Goal: Information Seeking & Learning: Learn about a topic

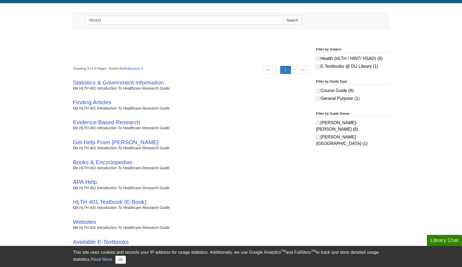
scroll to position [60, 0]
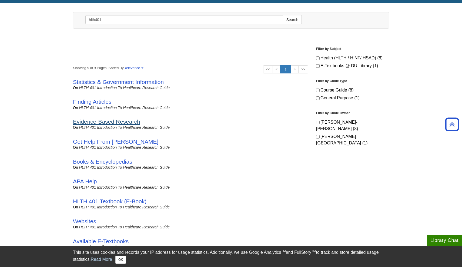
click at [122, 121] on link "Evidence-Based Research" at bounding box center [106, 122] width 67 height 6
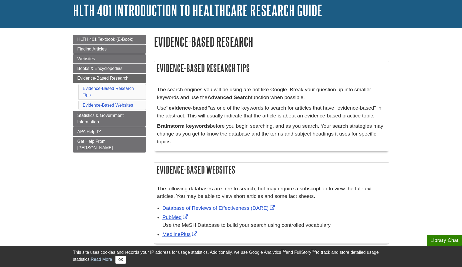
scroll to position [32, 0]
click at [123, 78] on span "Evidence-Based Research" at bounding box center [102, 78] width 51 height 5
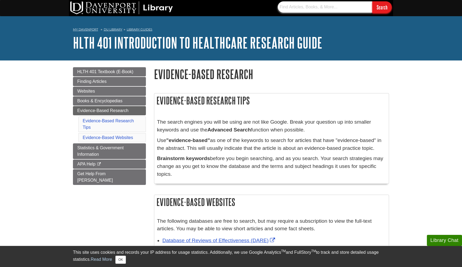
click at [285, 8] on input "text" at bounding box center [325, 6] width 95 height 11
type input "scientific, peer reviewed research on nursing"
click at [381, 5] on input "Search" at bounding box center [381, 7] width 19 height 12
